Goal: Task Accomplishment & Management: Use online tool/utility

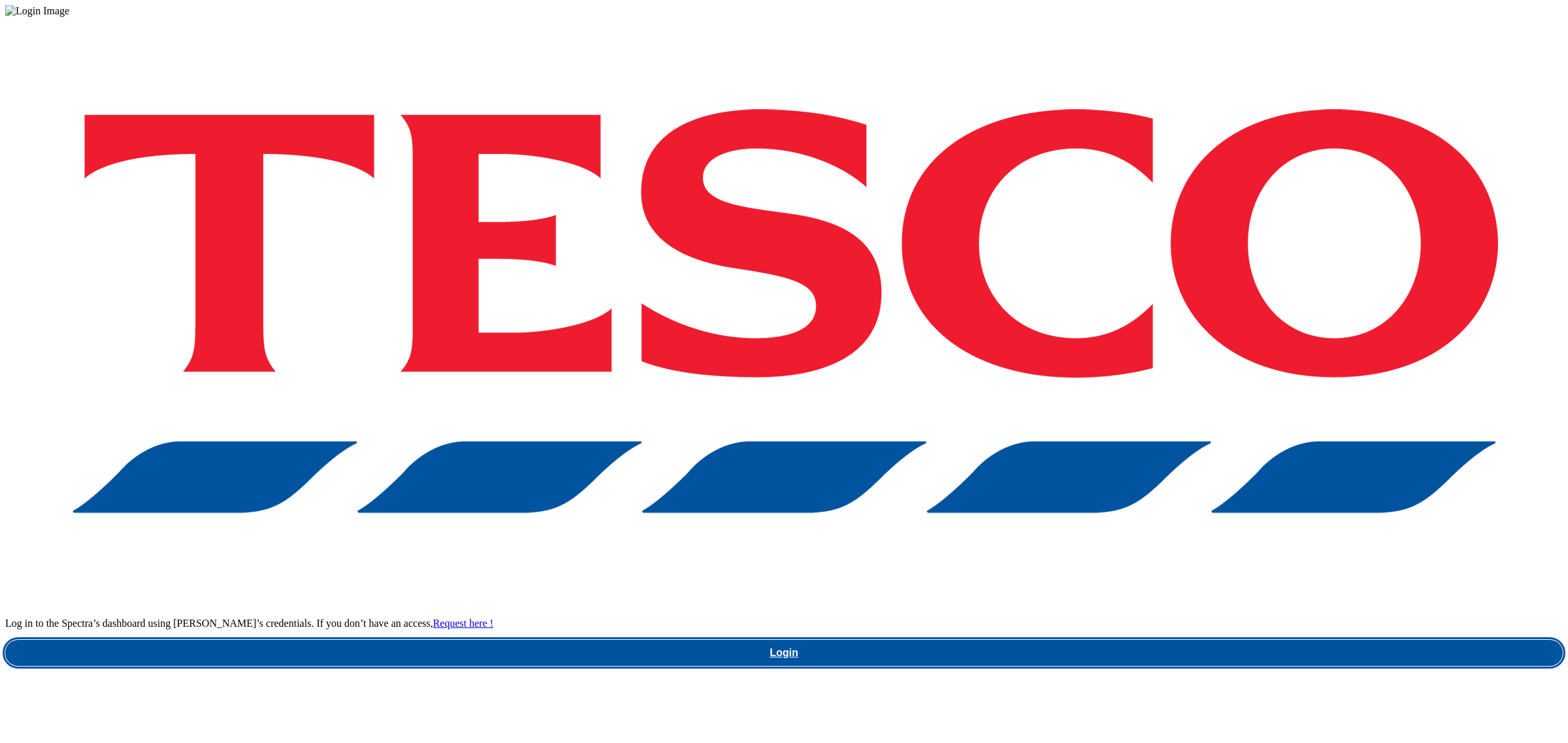
click at [1132, 640] on link "Login" at bounding box center [784, 653] width 1557 height 26
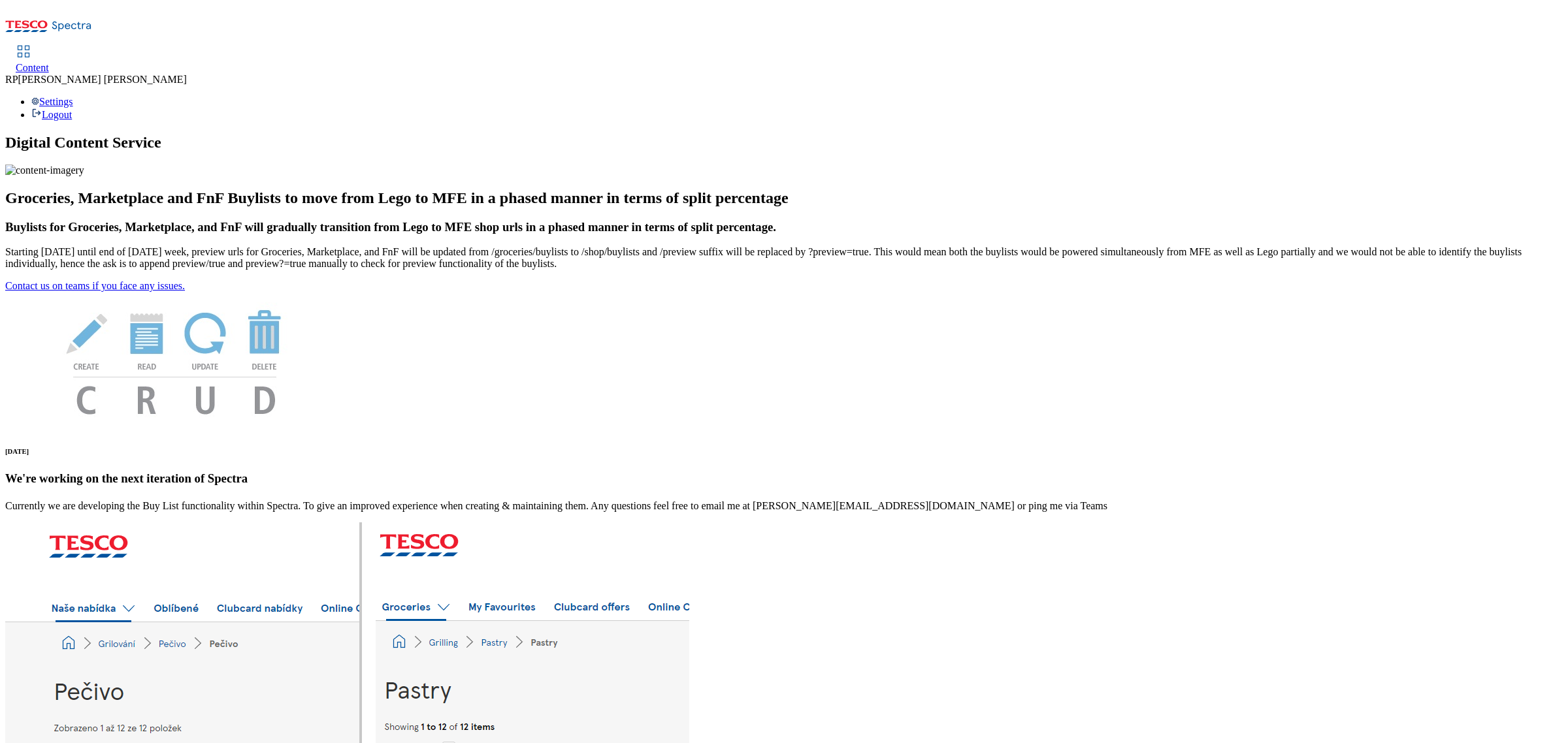
click at [49, 62] on span "Content" at bounding box center [33, 67] width 33 height 11
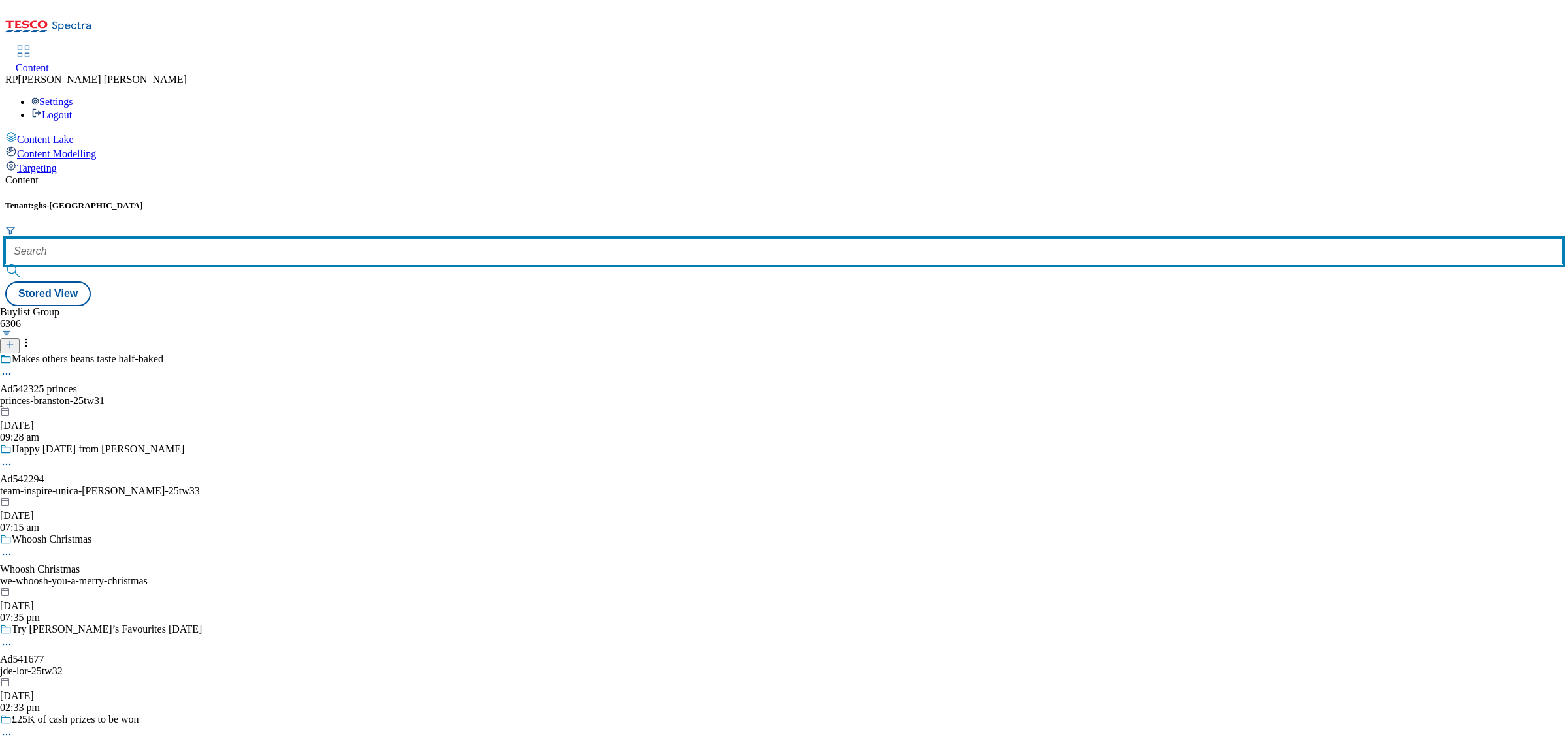
click at [301, 238] on input "text" at bounding box center [784, 252] width 1557 height 26
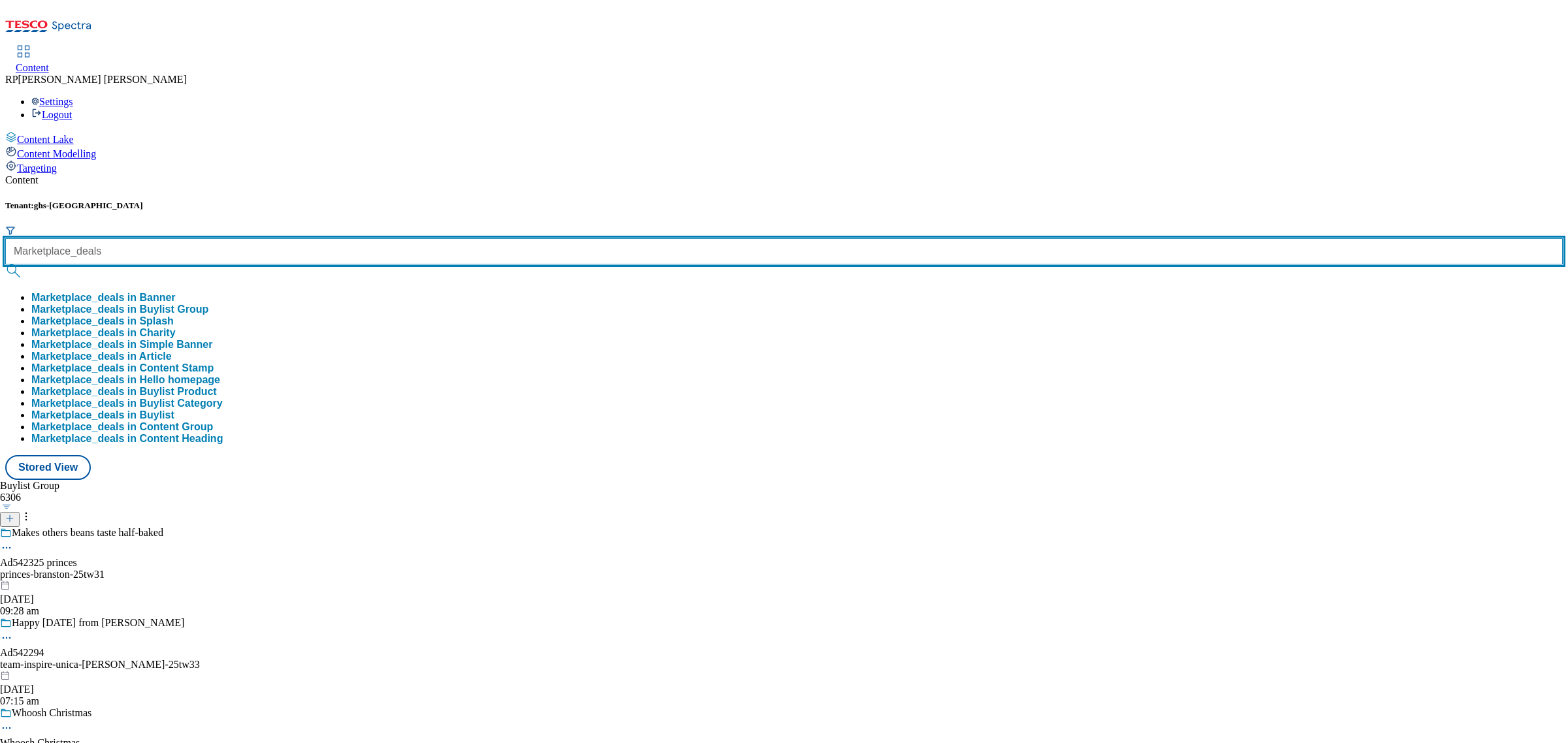
type input "Marketplace_deals"
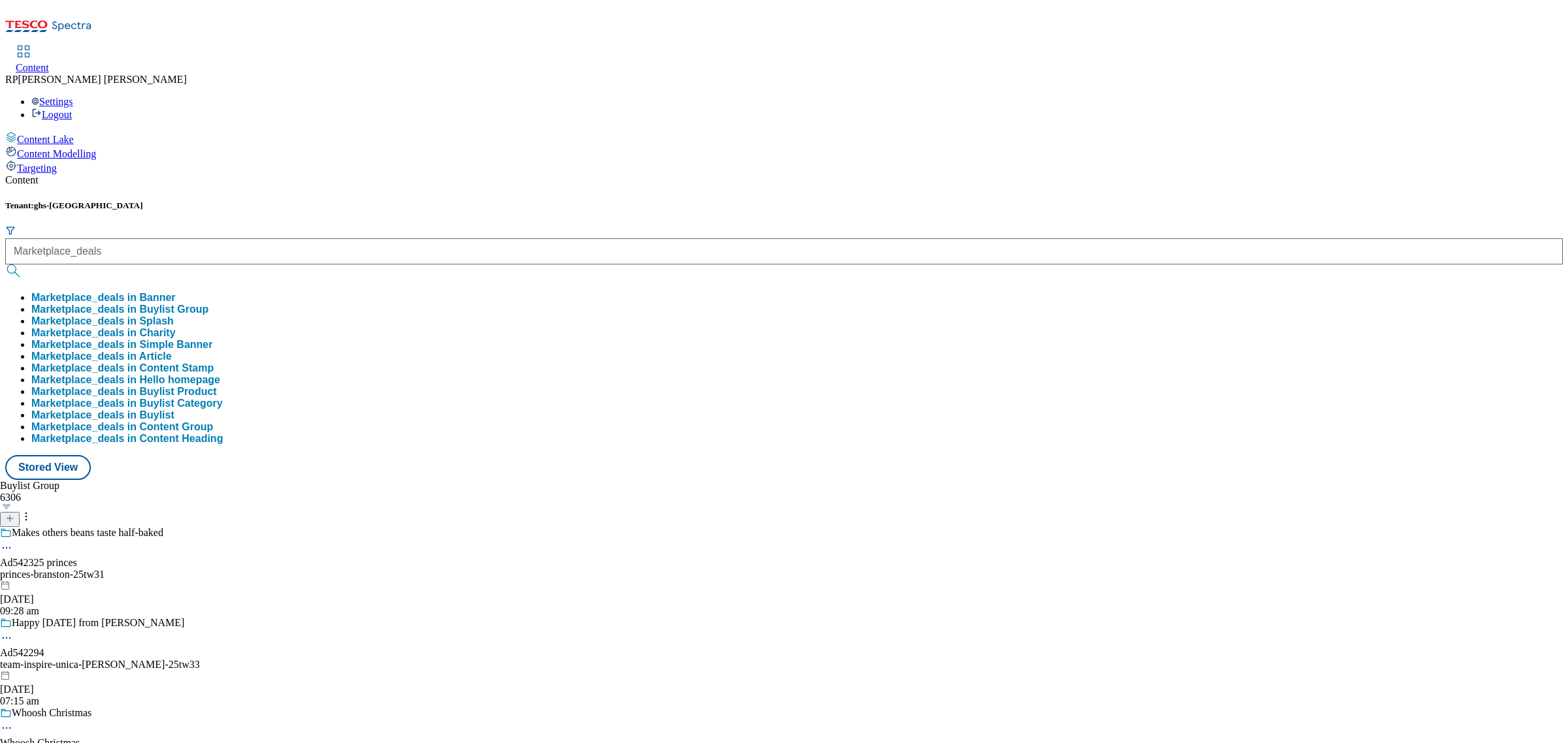
click at [208, 304] on button "Marketplace_deals in Buylist Group" at bounding box center [120, 310] width 177 height 12
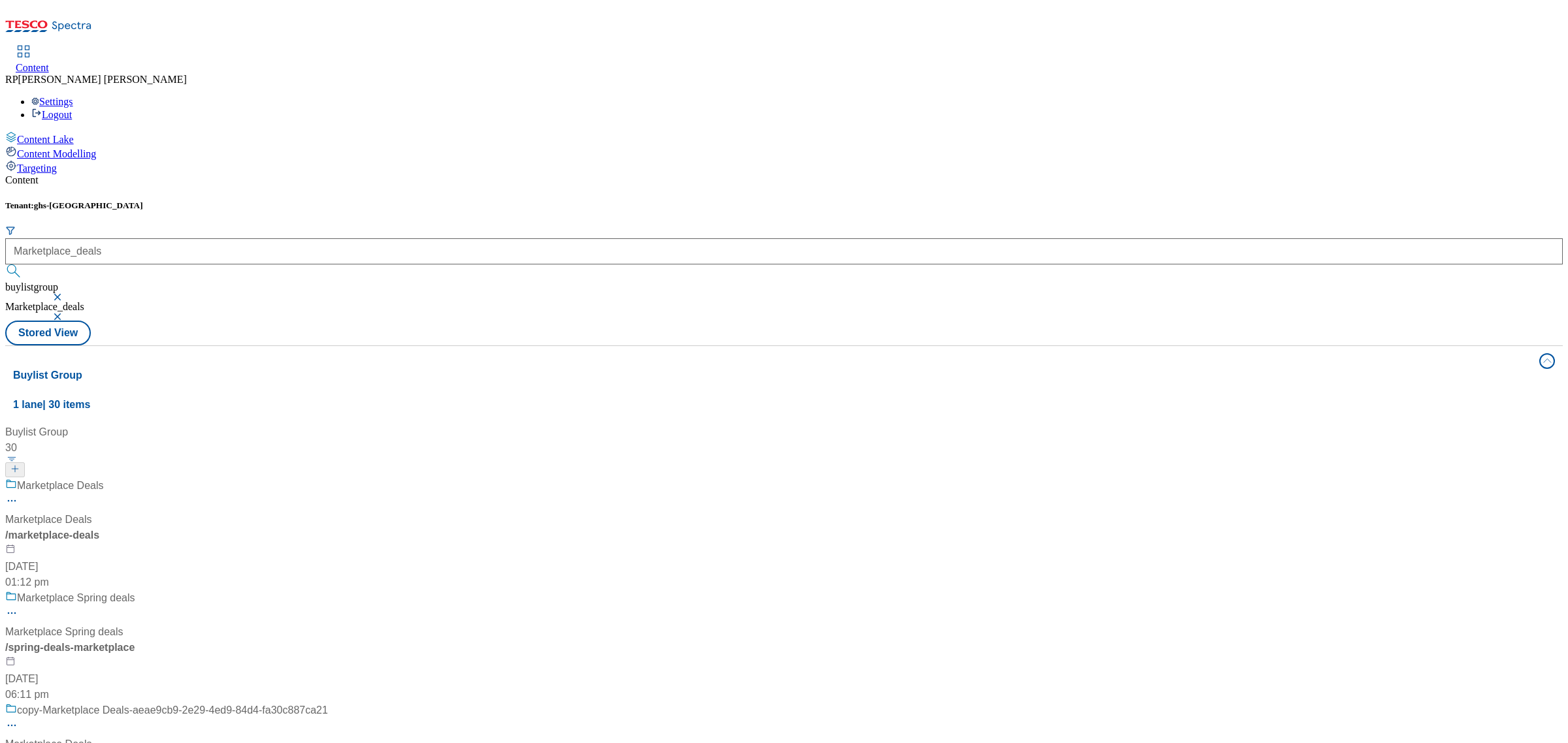
click at [328, 478] on div "Marketplace Deals Marketplace Deals / marketplace-deals 20 May 2025 01:12 pm" at bounding box center [166, 534] width 323 height 112
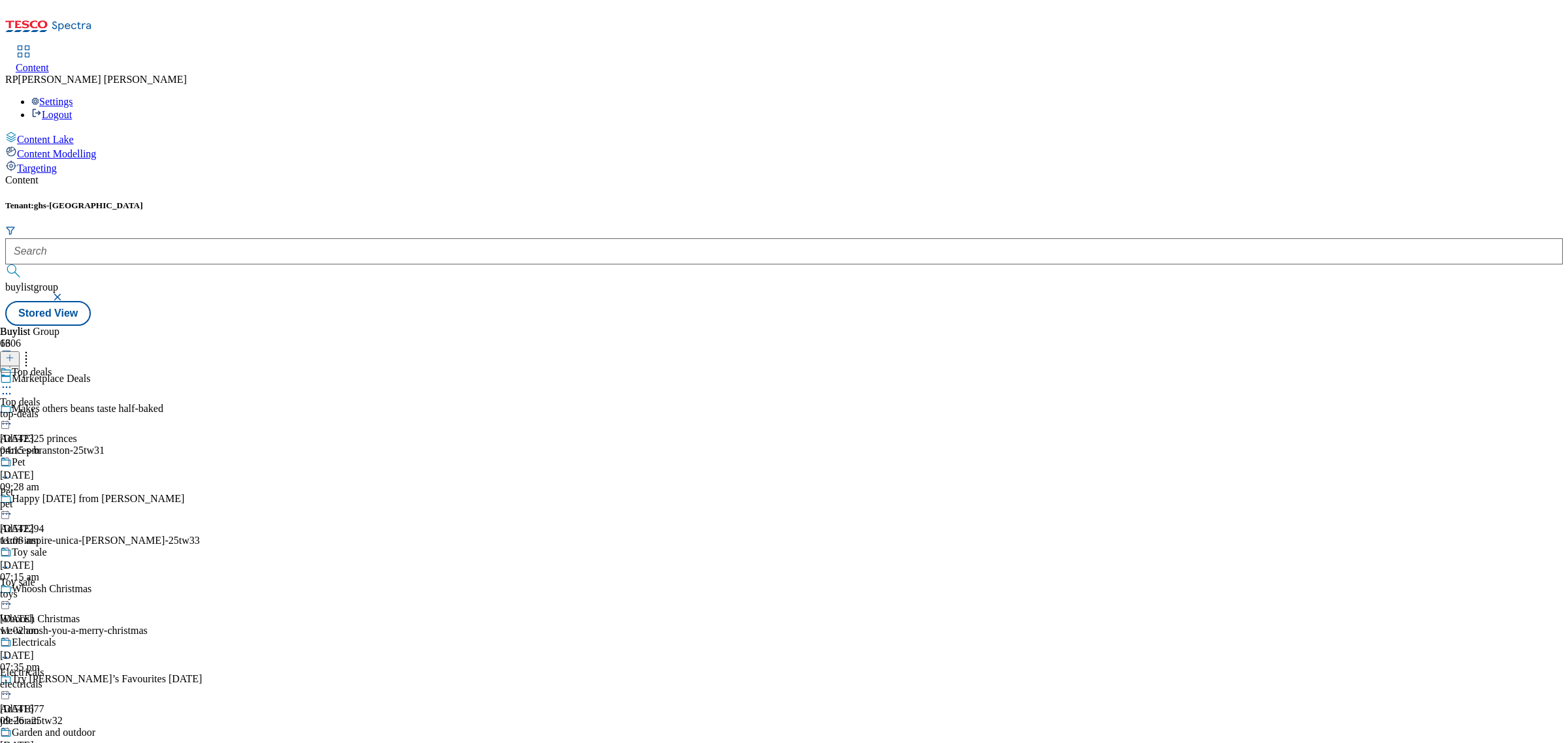
scroll to position [631, 0]
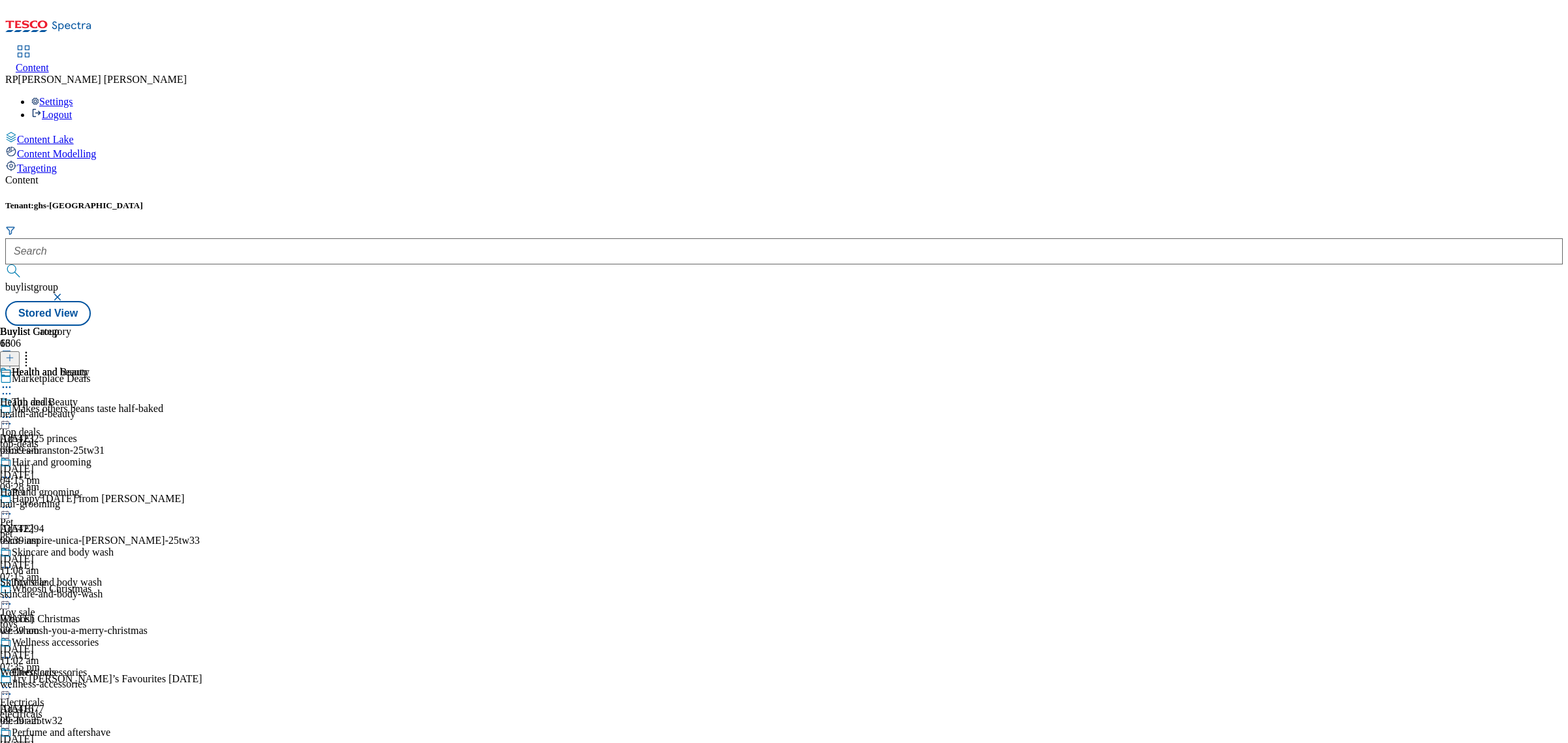
click at [33, 349] on icon at bounding box center [26, 356] width 13 height 13
click at [114, 408] on div "health-and-beauty" at bounding box center [57, 414] width 114 height 12
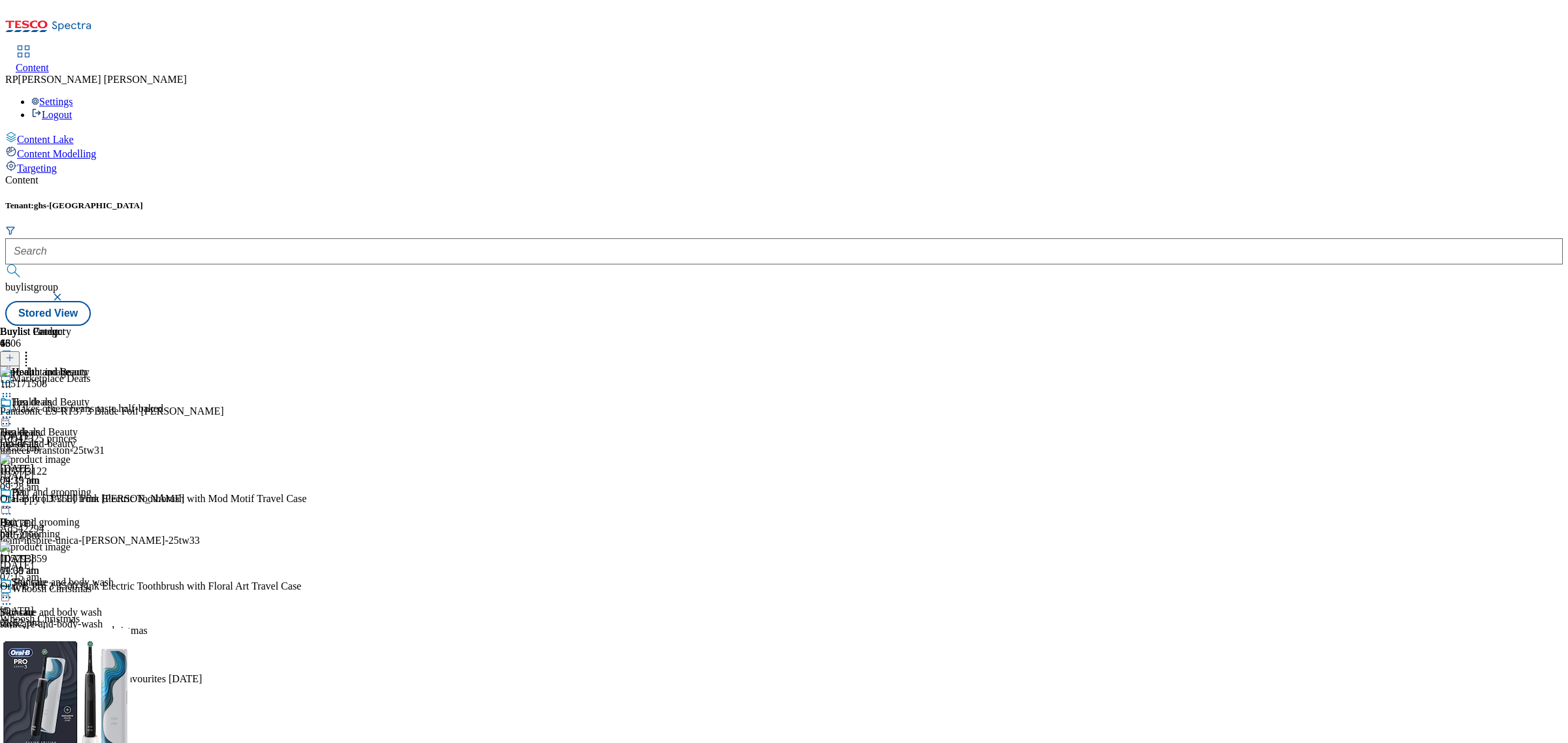
click at [114, 397] on div "Health and Beauty Health and Beauty health-and-beauty 10 Sept 2025 09:39 am" at bounding box center [57, 441] width 114 height 90
click at [13, 411] on icon at bounding box center [7, 418] width 13 height 13
click at [83, 560] on span "Un-publish" at bounding box center [62, 565] width 42 height 10
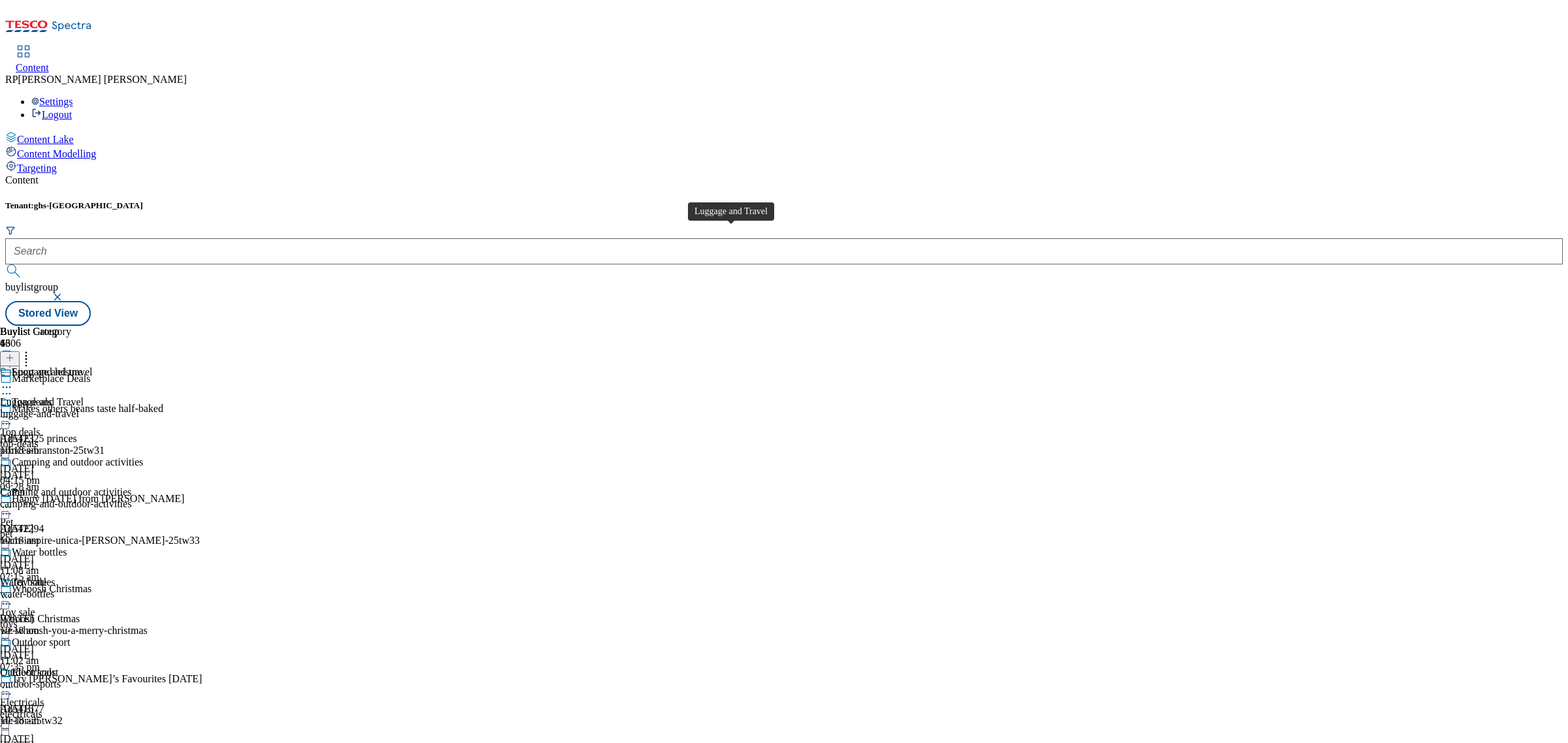
click at [143, 367] on div "Luggage and travel Luggage and Travel luggage-and-travel 3 Sept 2025 10:18 am" at bounding box center [71, 412] width 143 height 90
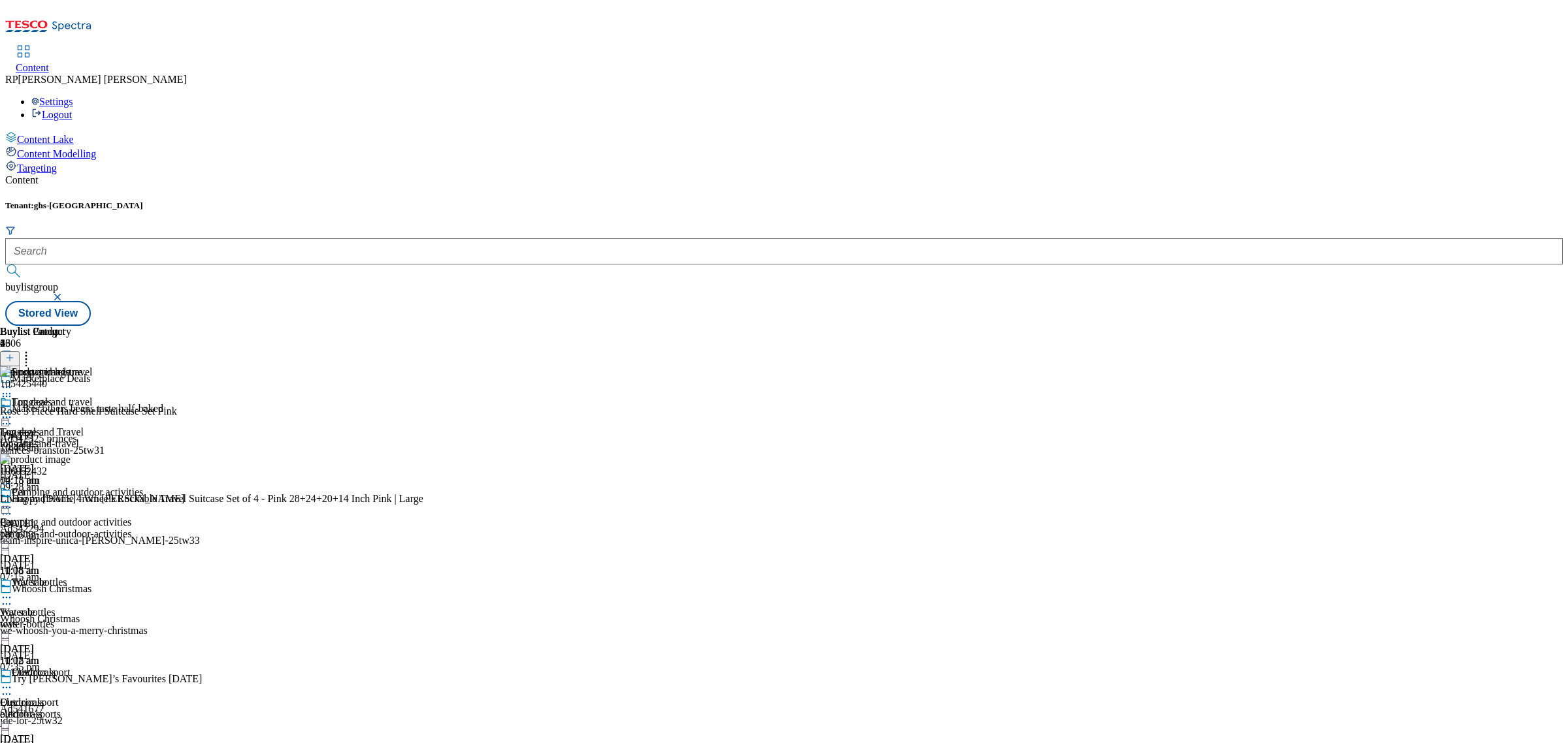
click at [13, 411] on icon at bounding box center [7, 418] width 13 height 13
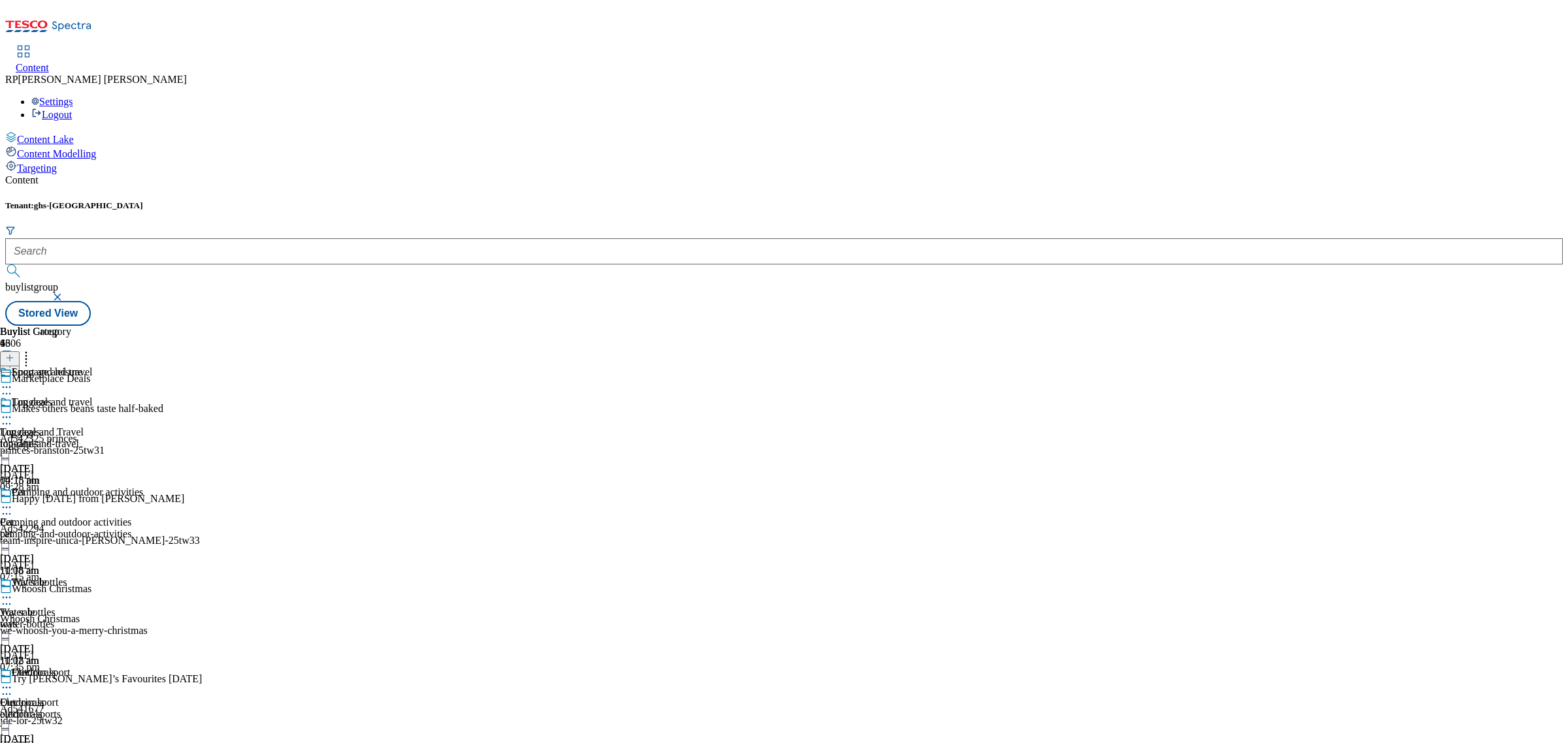
scroll to position [1013, 0]
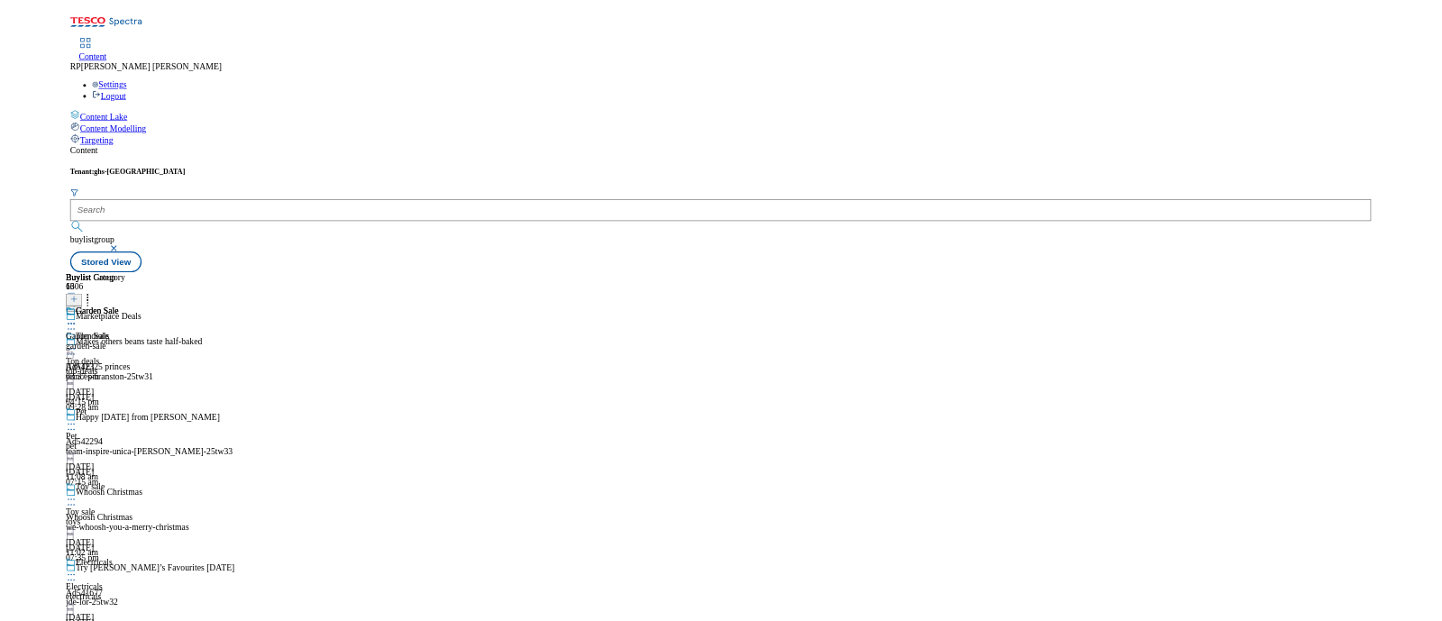
scroll to position [834, 0]
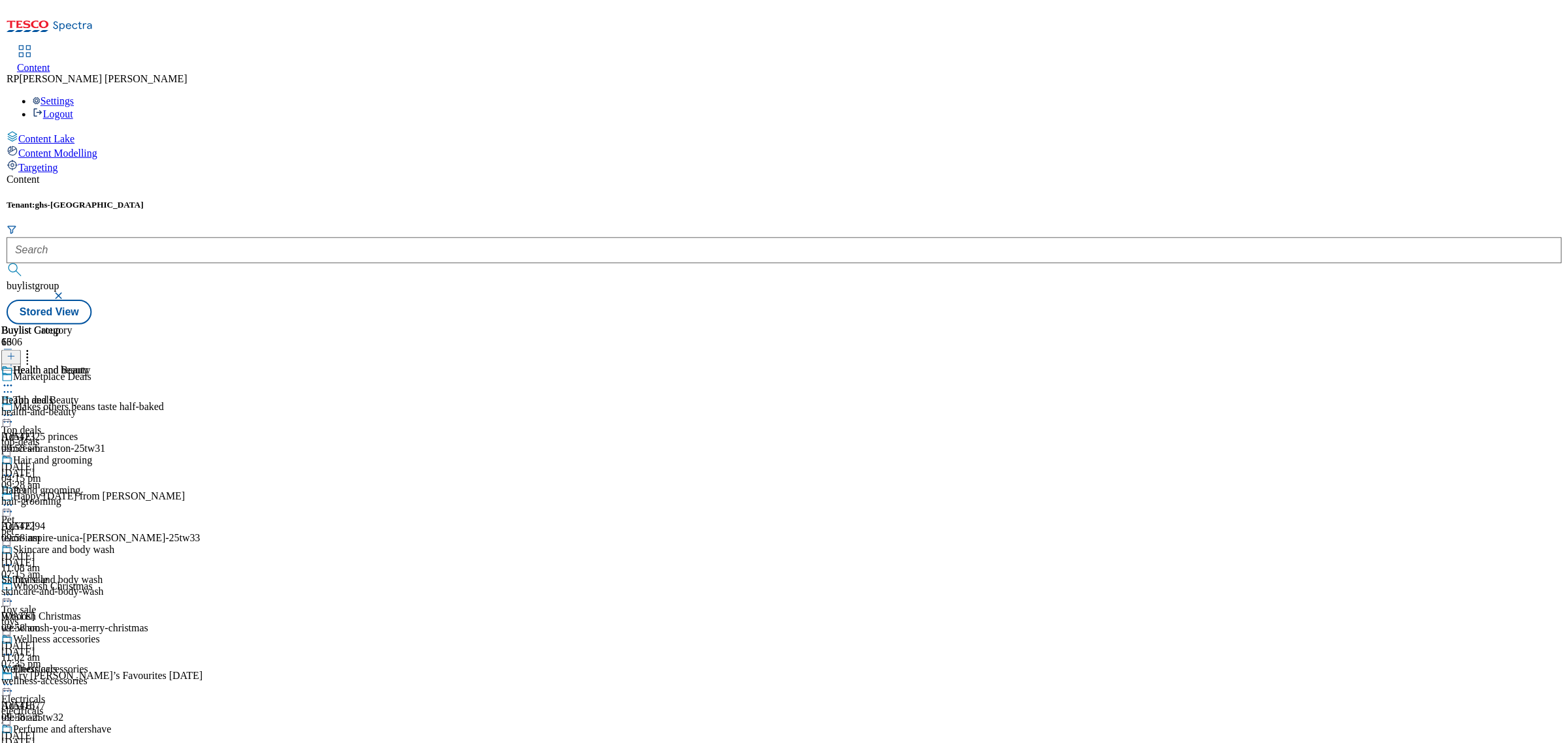
scroll to position [605, 0]
